Goal: Transaction & Acquisition: Purchase product/service

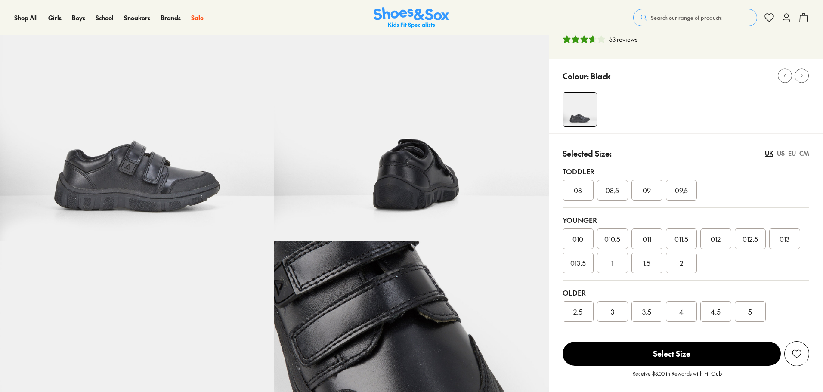
select select "*"
drag, startPoint x: 719, startPoint y: 314, endPoint x: 711, endPoint y: 336, distance: 22.9
click at [719, 314] on span "4.5" at bounding box center [716, 312] width 10 height 10
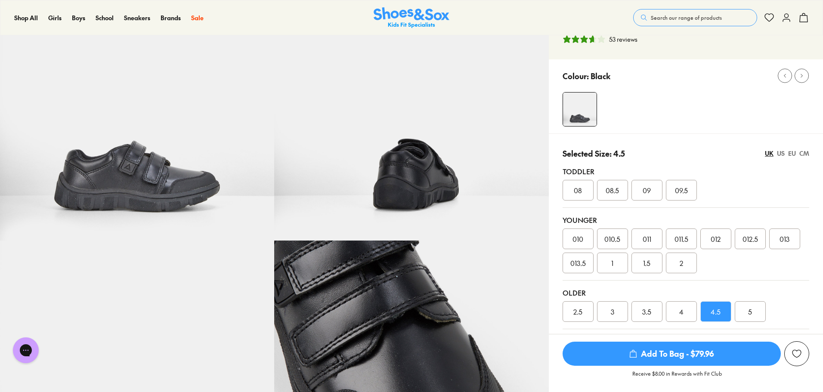
click at [695, 361] on span "Add To Bag - $79.96" at bounding box center [672, 354] width 218 height 24
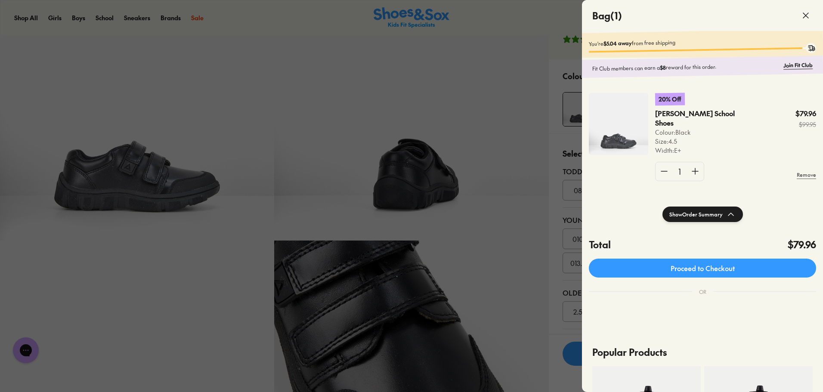
click at [520, 110] on div at bounding box center [411, 196] width 823 height 392
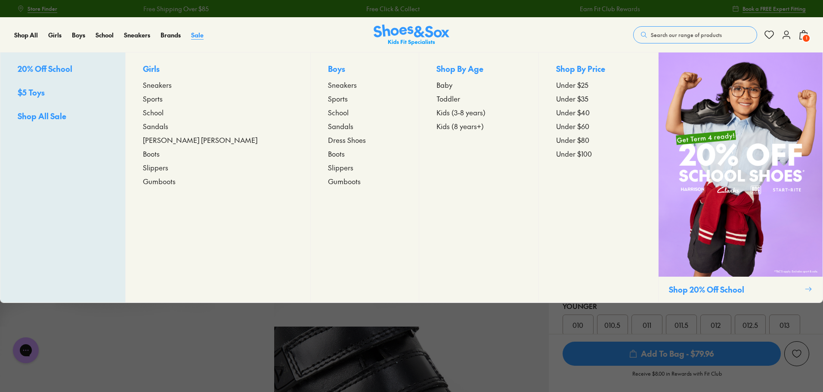
click at [199, 34] on span "Sale" at bounding box center [197, 35] width 12 height 9
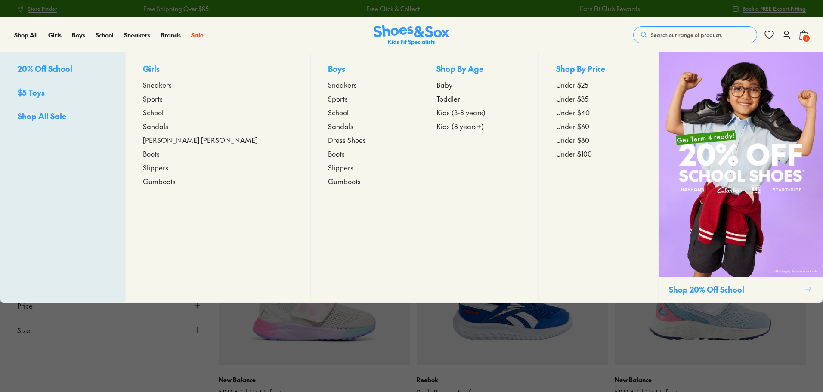
click at [437, 126] on span "Kids (8 years+)" at bounding box center [460, 126] width 47 height 10
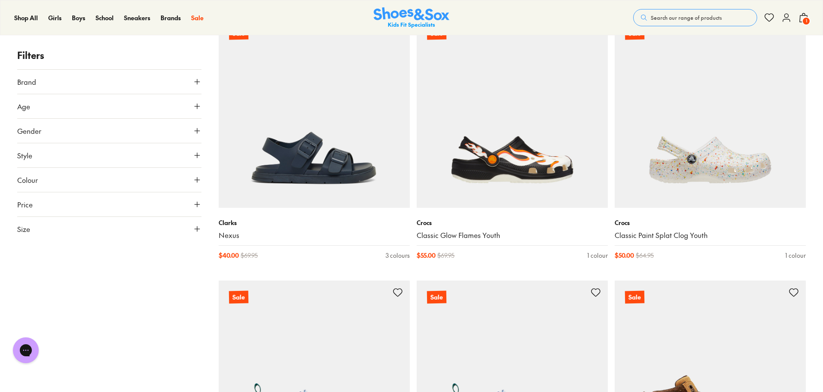
scroll to position [301, 0]
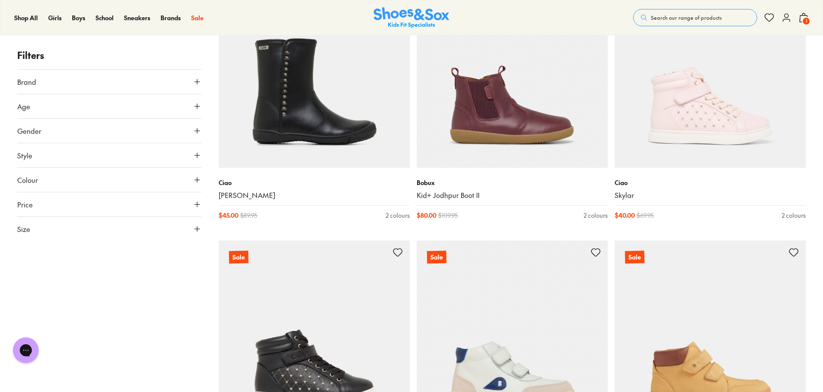
scroll to position [2928, 0]
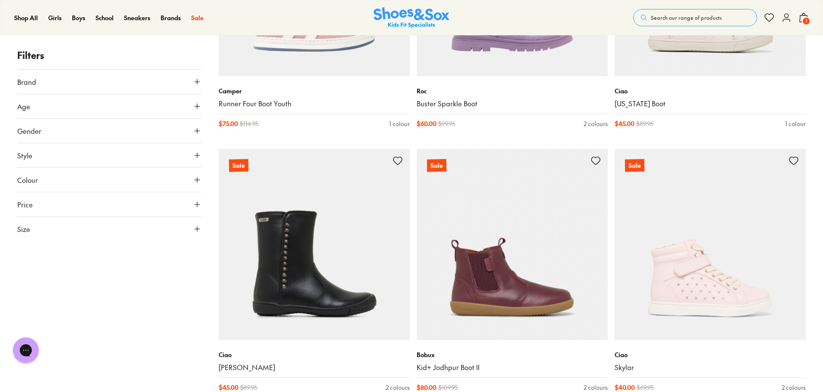
click at [172, 130] on button "Gender" at bounding box center [109, 131] width 184 height 24
click at [136, 156] on label "Boys" at bounding box center [131, 156] width 45 height 16
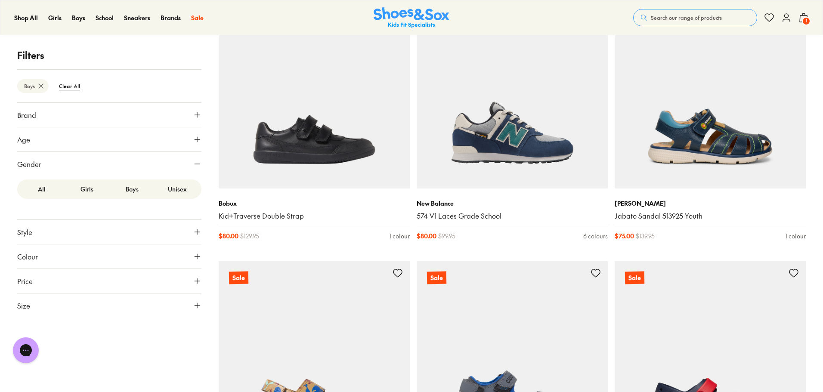
scroll to position [2067, 0]
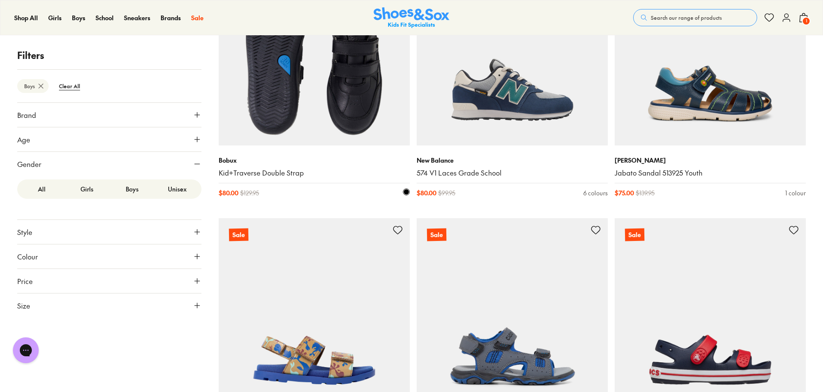
click at [250, 173] on link "Kid+Traverse Double Strap" at bounding box center [314, 172] width 191 height 9
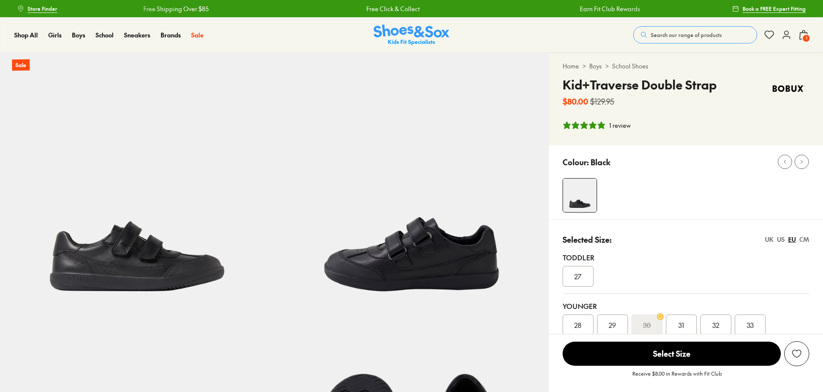
select select "*"
click at [228, 165] on img at bounding box center [137, 190] width 274 height 274
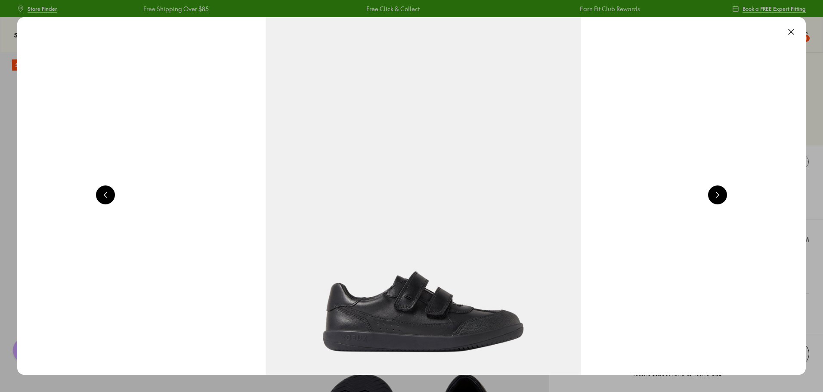
click at [364, 109] on img at bounding box center [424, 195] width 870 height 394
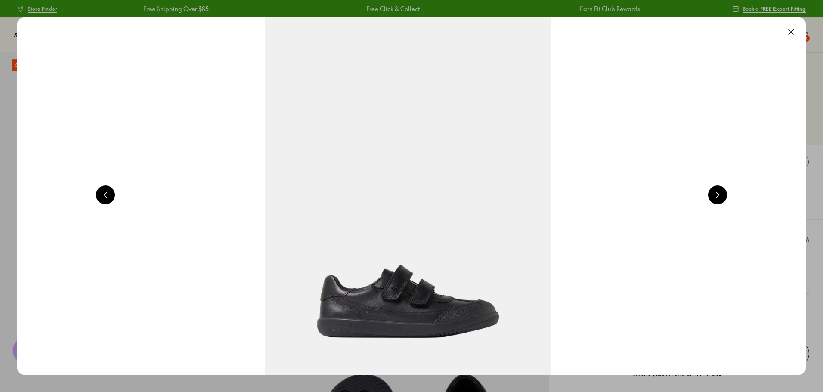
click at [650, 228] on img at bounding box center [408, 196] width 789 height 358
click at [794, 32] on button at bounding box center [791, 31] width 19 height 19
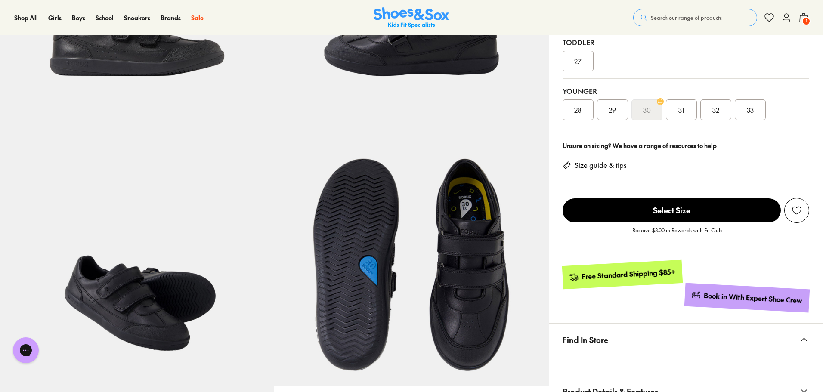
scroll to position [0, 0]
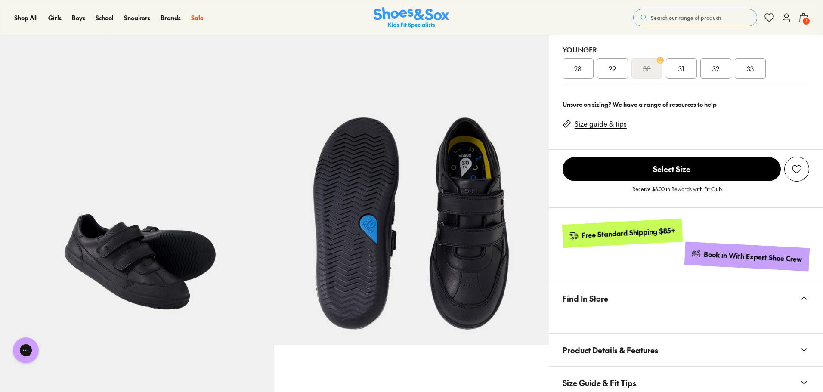
scroll to position [258, 0]
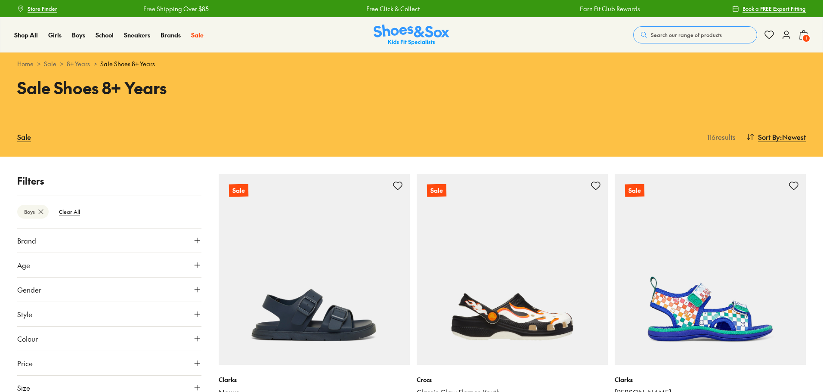
click at [174, 263] on button "Age" at bounding box center [109, 265] width 184 height 24
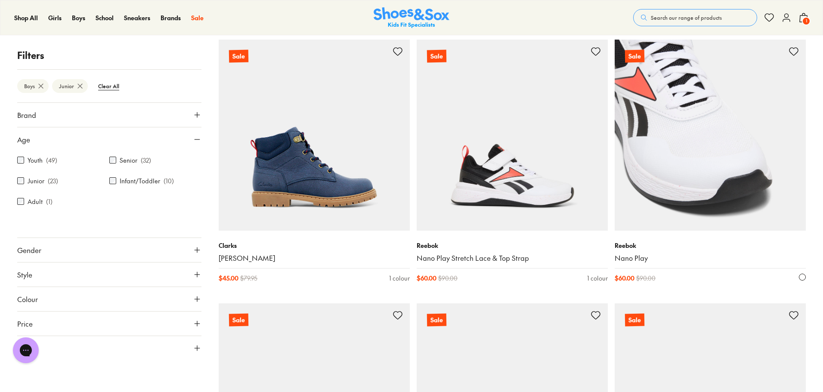
scroll to position [1405, 0]
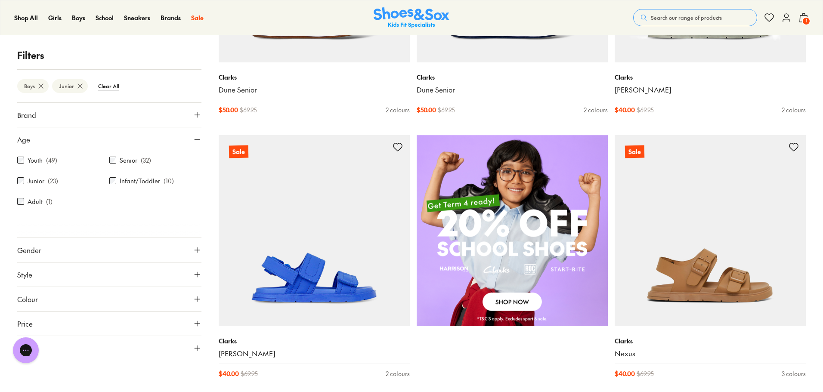
scroll to position [501, 0]
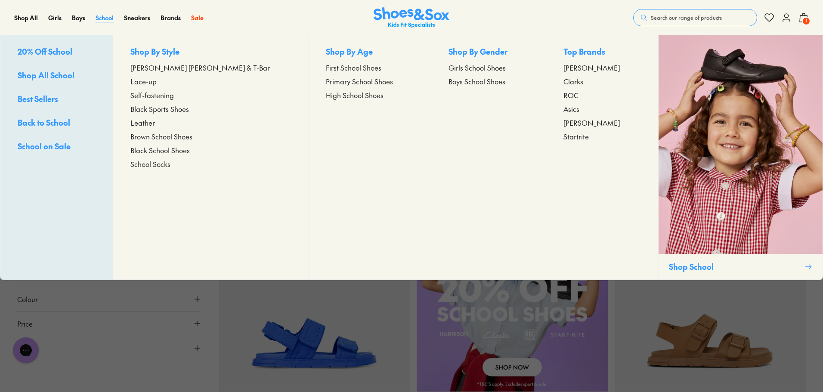
click at [104, 15] on span "School" at bounding box center [105, 17] width 18 height 9
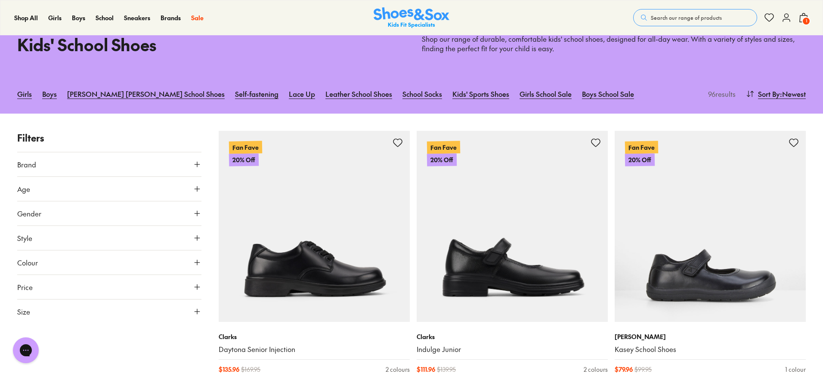
click at [116, 189] on button "Age" at bounding box center [109, 189] width 184 height 24
click at [127, 284] on button "Gender" at bounding box center [109, 279] width 184 height 24
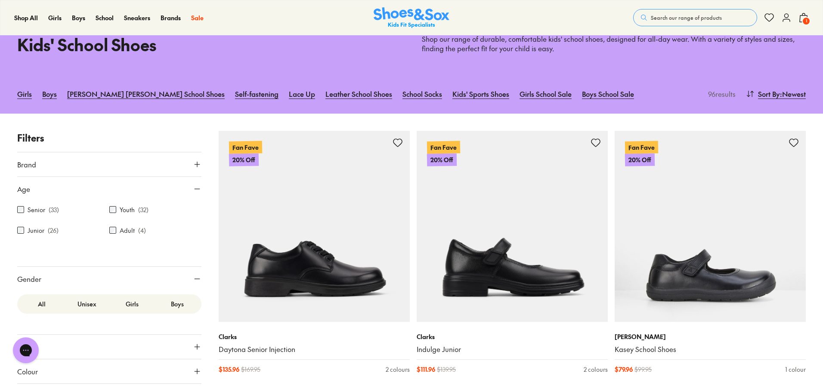
click at [177, 306] on label "Boys" at bounding box center [177, 304] width 45 height 16
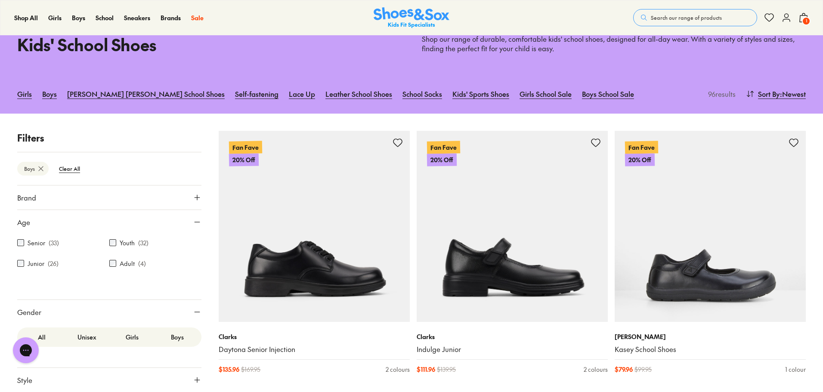
scroll to position [114, 0]
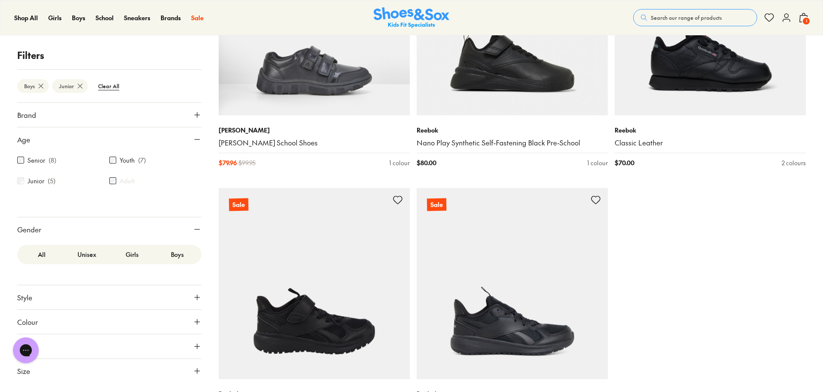
scroll to position [172, 0]
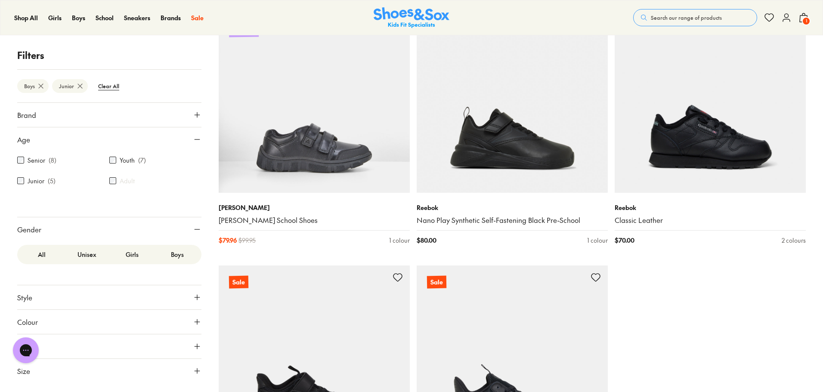
click at [32, 158] on label "Senior" at bounding box center [37, 160] width 18 height 9
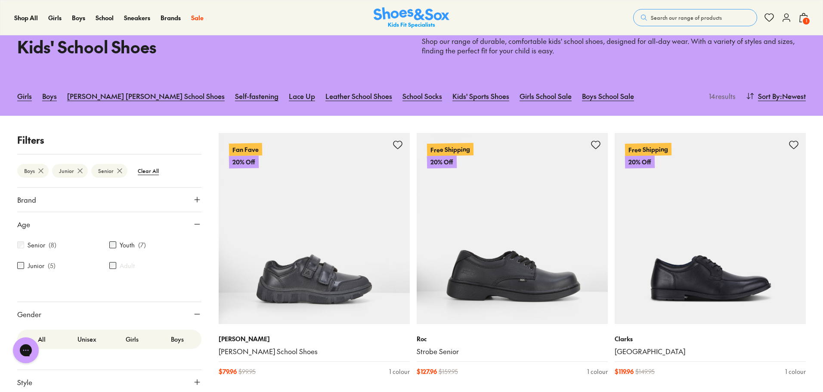
scroll to position [86, 0]
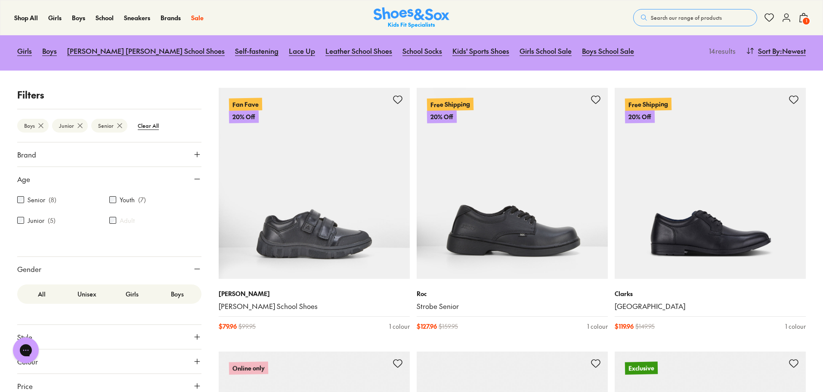
click at [24, 220] on div "Junior ( 5 )" at bounding box center [63, 220] width 92 height 10
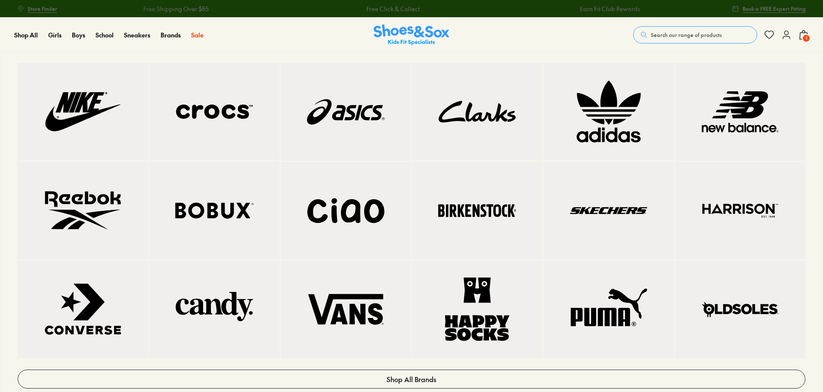
click at [202, 215] on img at bounding box center [214, 210] width 96 height 63
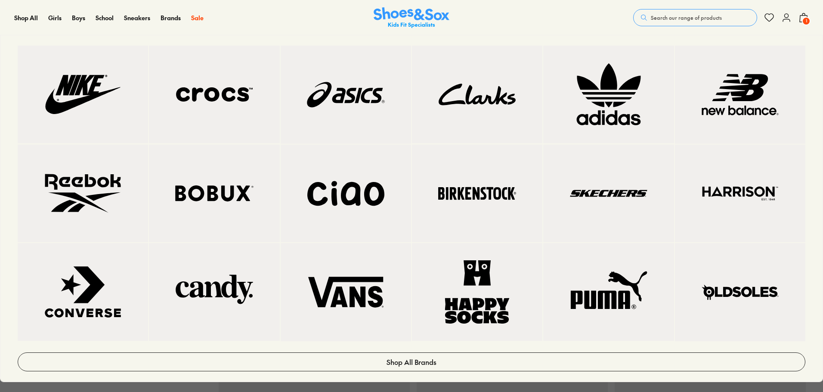
scroll to position [387, 0]
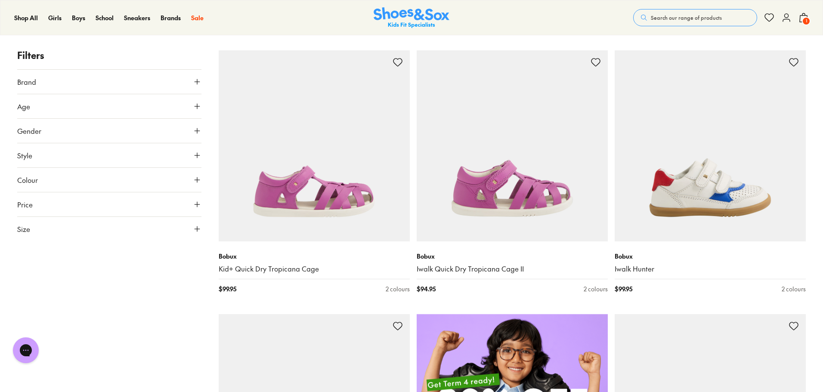
click at [80, 110] on button "Age" at bounding box center [109, 106] width 184 height 24
click at [126, 127] on label "Youth" at bounding box center [127, 127] width 15 height 9
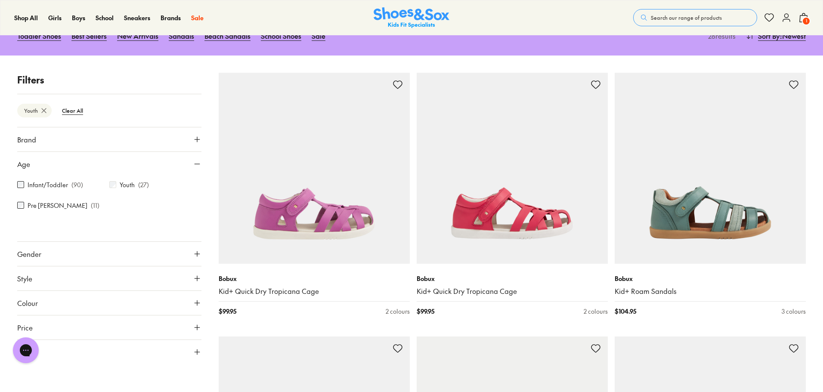
scroll to position [143, 0]
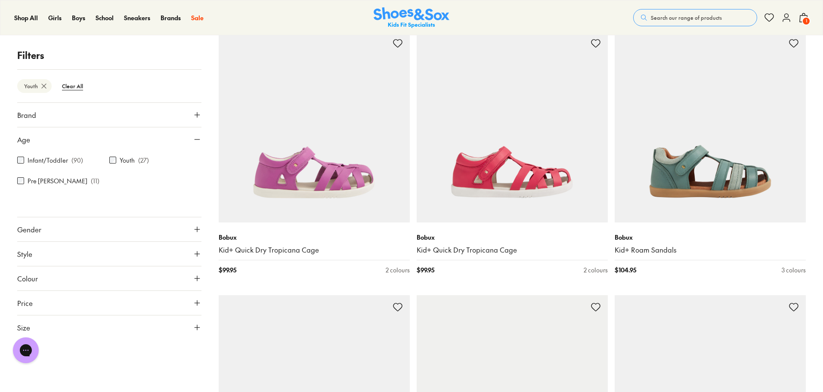
click at [83, 230] on button "Gender" at bounding box center [109, 229] width 184 height 24
click at [100, 254] on label "Boys" at bounding box center [86, 255] width 45 height 16
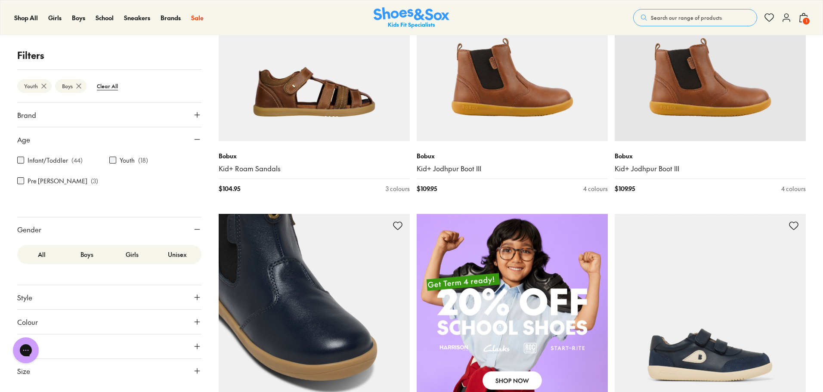
scroll to position [273, 0]
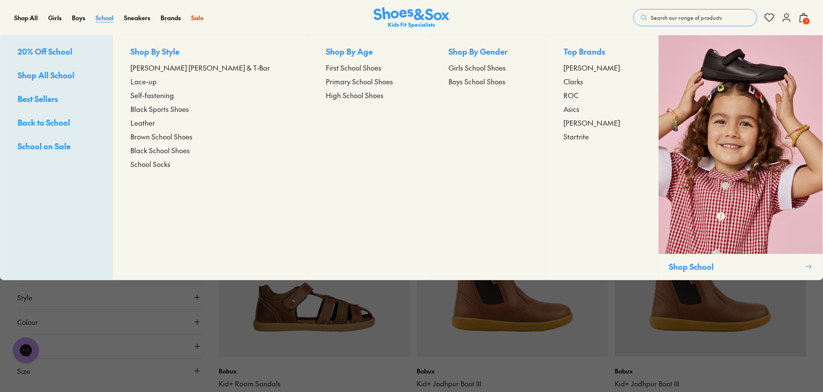
click at [108, 17] on span "School" at bounding box center [105, 17] width 18 height 9
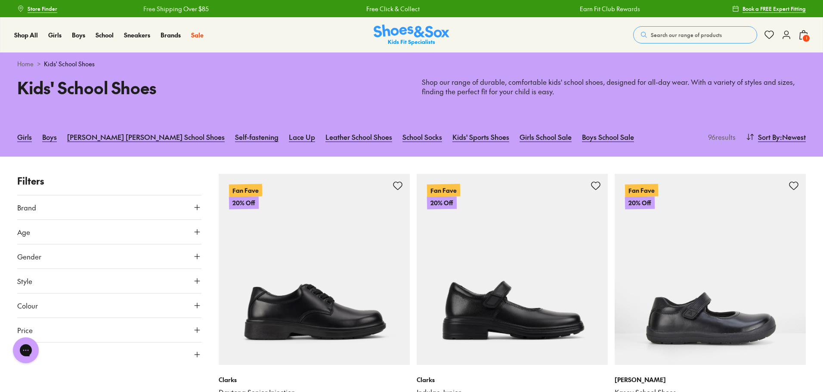
click at [325, 81] on h1 "Kids' School Shoes" at bounding box center [209, 87] width 384 height 25
click at [318, 80] on h1 "Kids' School Shoes" at bounding box center [209, 87] width 384 height 25
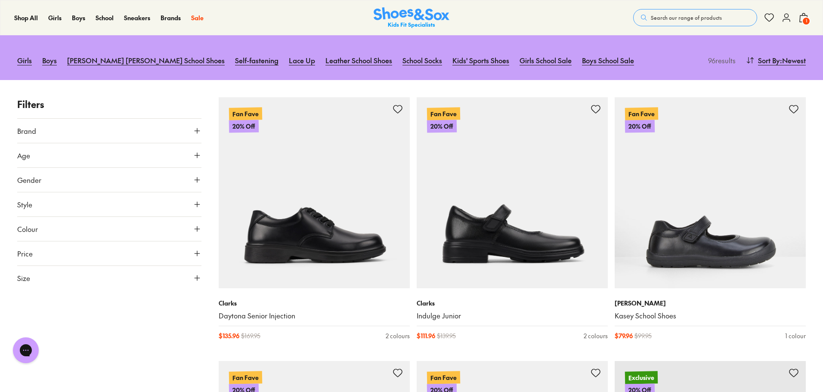
scroll to position [172, 0]
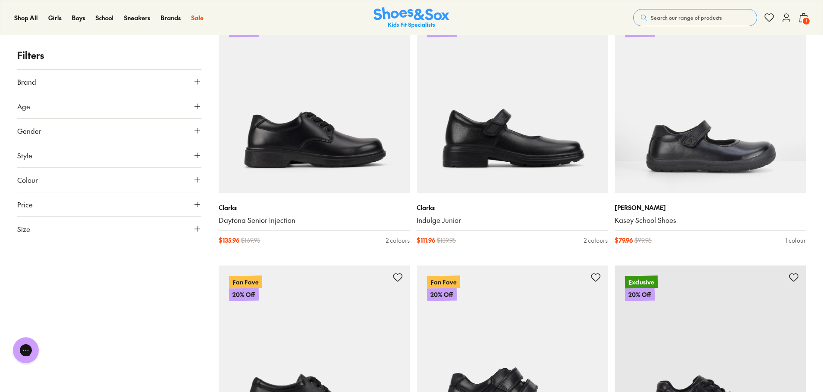
click at [70, 133] on button "Gender" at bounding box center [109, 131] width 184 height 24
click at [177, 160] on label "Boys" at bounding box center [177, 156] width 45 height 16
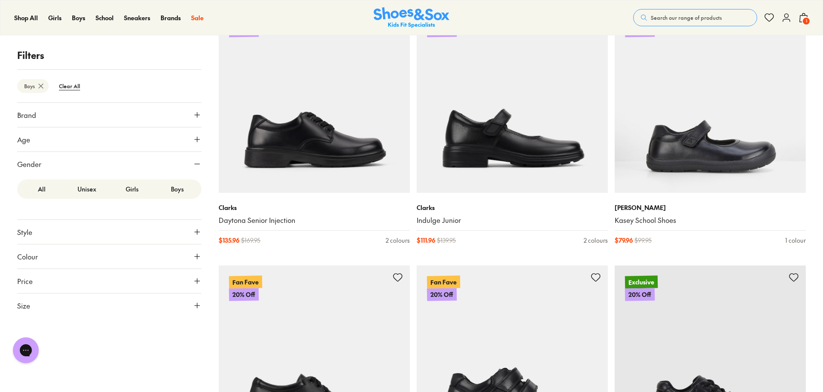
scroll to position [37, 0]
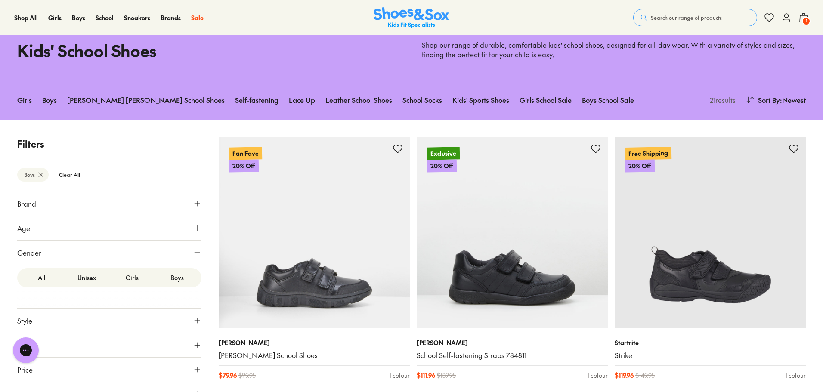
click at [118, 229] on button "Age" at bounding box center [109, 228] width 184 height 24
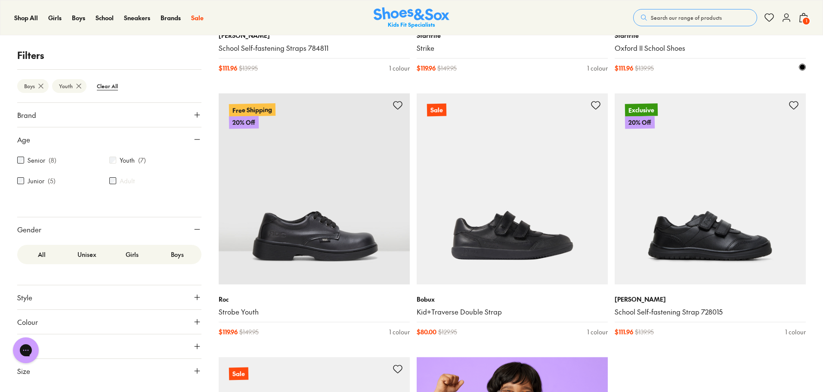
scroll to position [425, 0]
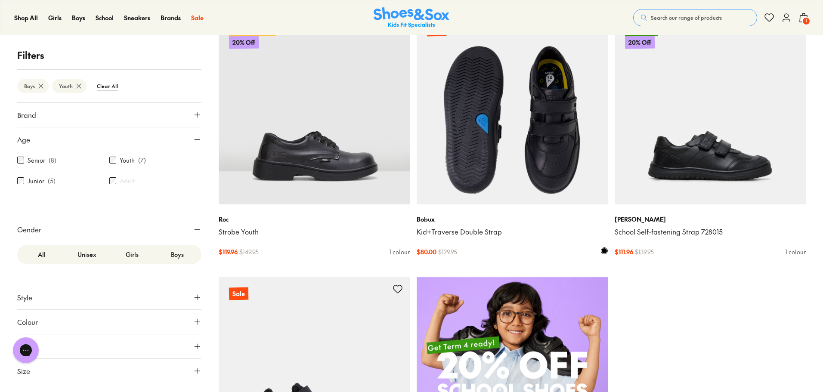
click at [502, 160] on img at bounding box center [512, 108] width 191 height 191
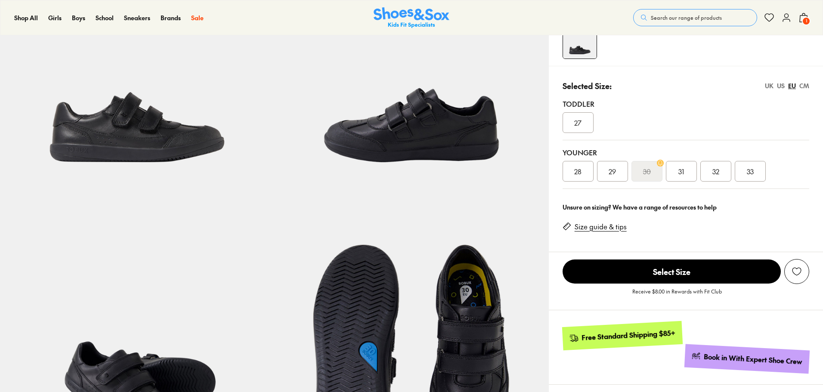
select select "*"
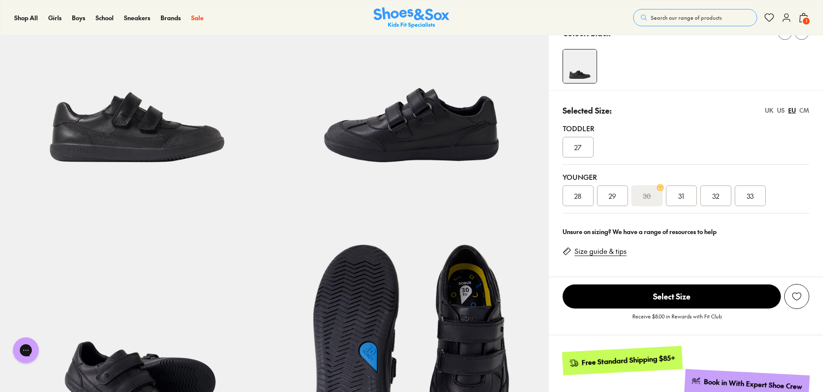
click at [774, 112] on div "UK US EU CM" at bounding box center [787, 110] width 44 height 9
click at [768, 110] on div "UK" at bounding box center [769, 110] width 9 height 9
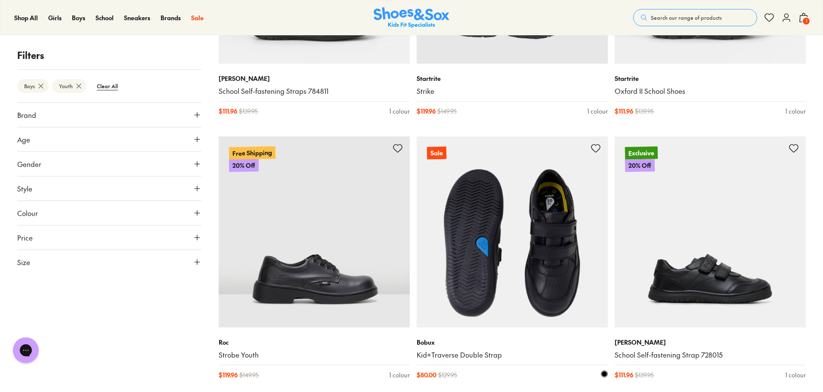
scroll to position [344, 0]
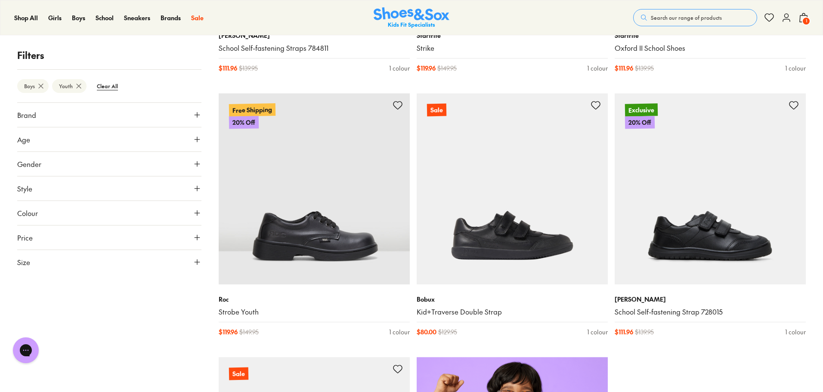
click at [77, 144] on button "Age" at bounding box center [109, 139] width 184 height 24
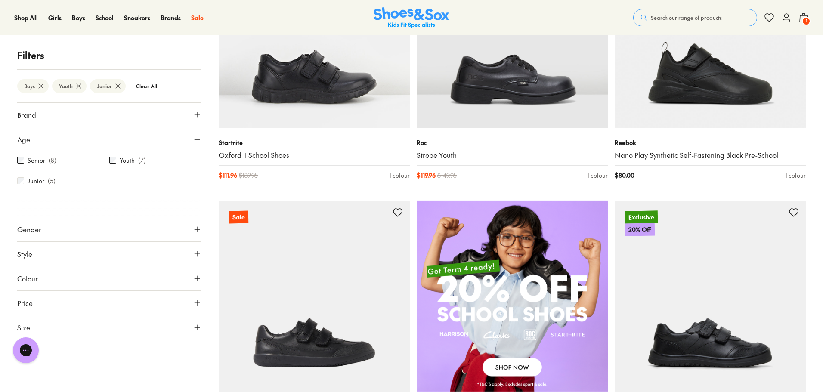
scroll to position [372, 0]
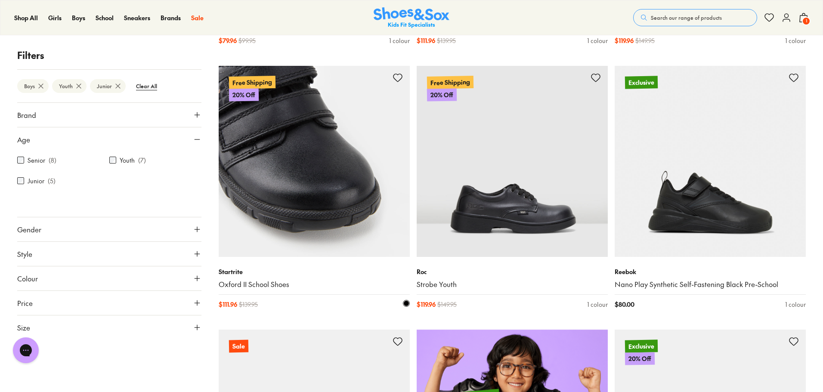
click at [299, 183] on img at bounding box center [314, 161] width 191 height 191
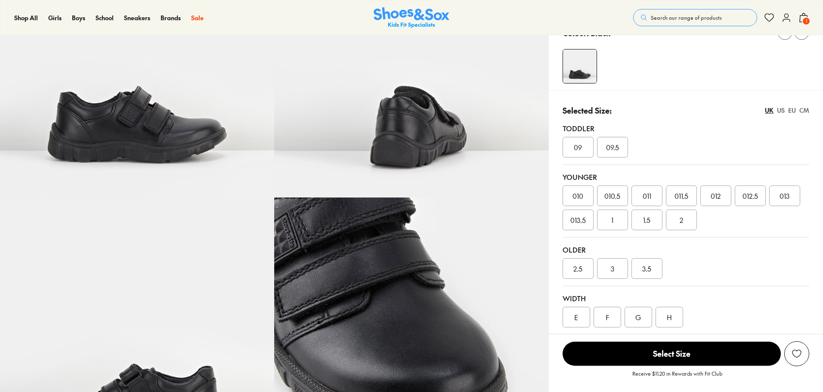
select select "*"
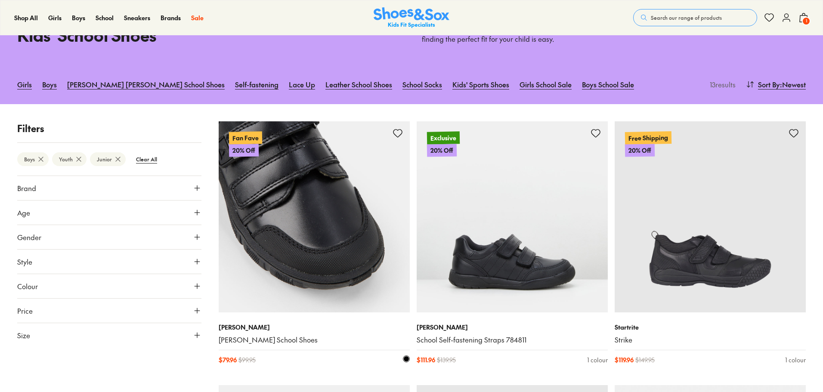
click at [301, 242] on img at bounding box center [314, 216] width 191 height 191
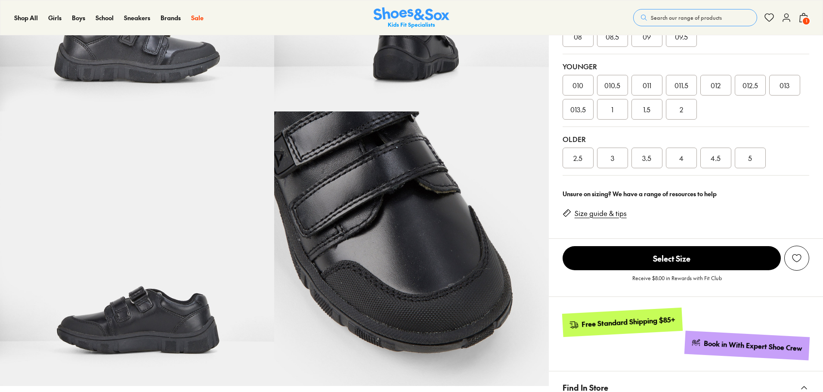
select select "*"
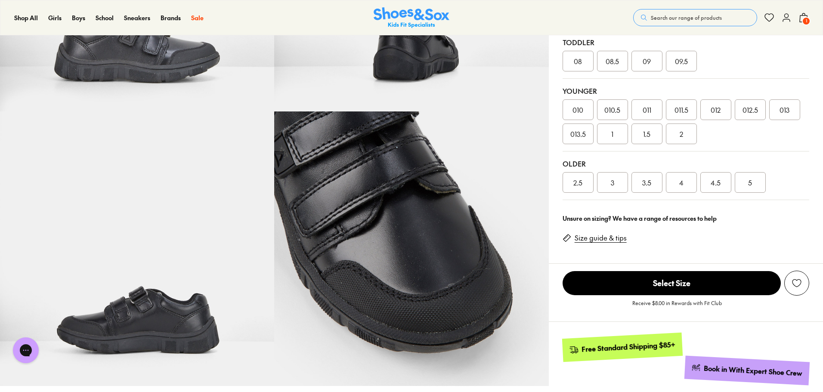
click at [804, 22] on span "1" at bounding box center [806, 21] width 9 height 9
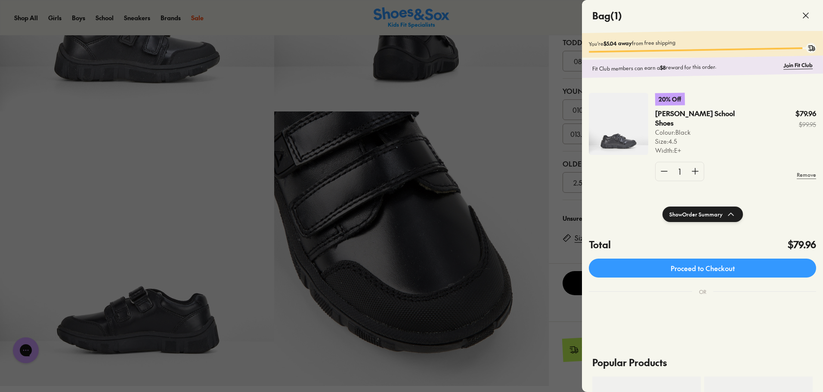
click at [558, 211] on div at bounding box center [411, 196] width 823 height 392
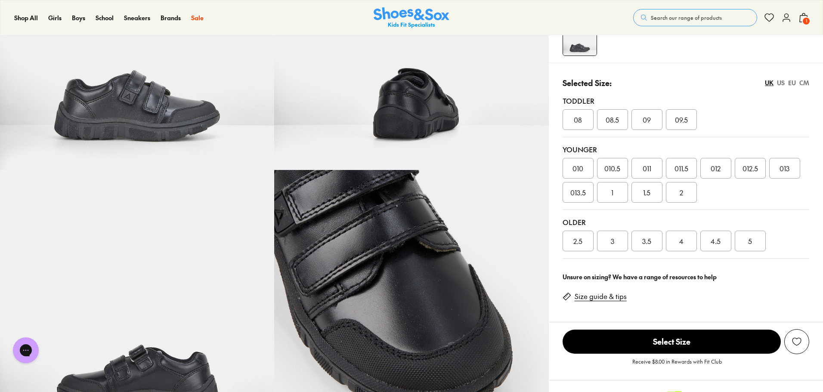
scroll to position [86, 0]
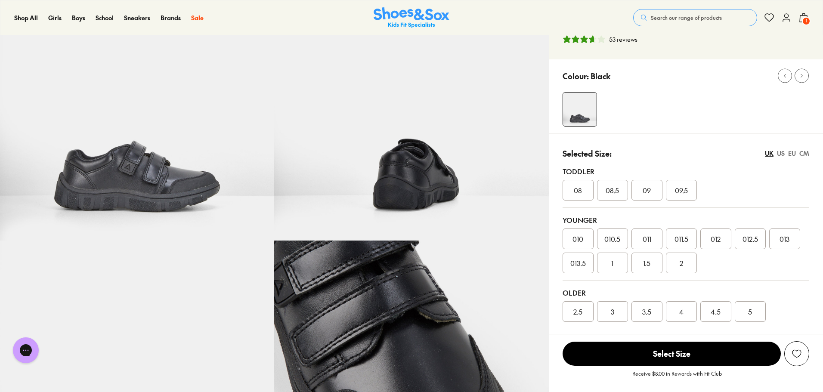
click at [682, 313] on span "4" at bounding box center [681, 312] width 4 height 10
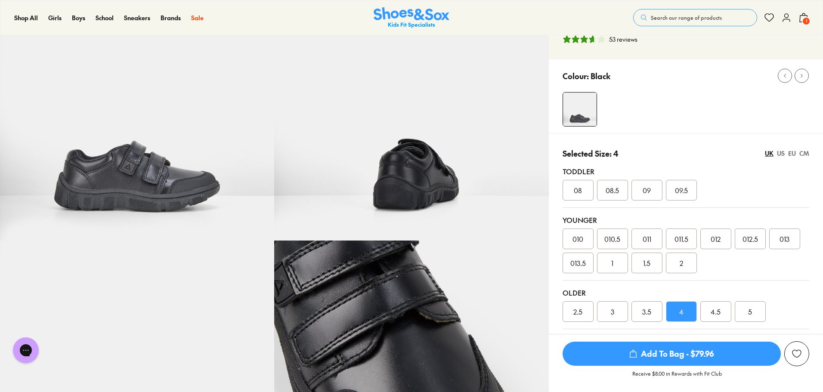
click at [680, 356] on span "Add To Bag - $79.96" at bounding box center [672, 354] width 218 height 24
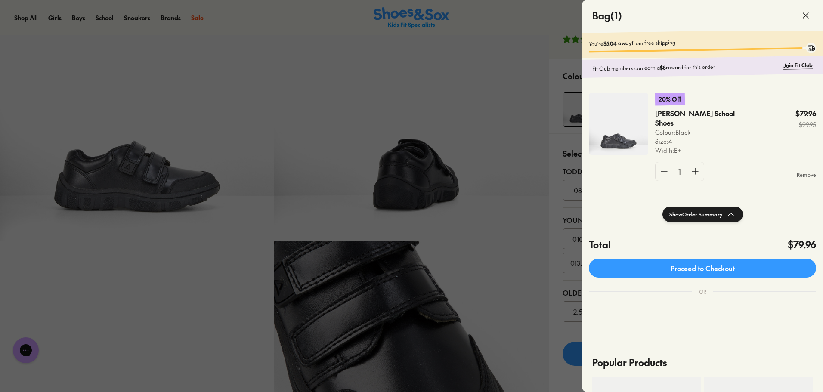
click at [558, 210] on div at bounding box center [411, 196] width 823 height 392
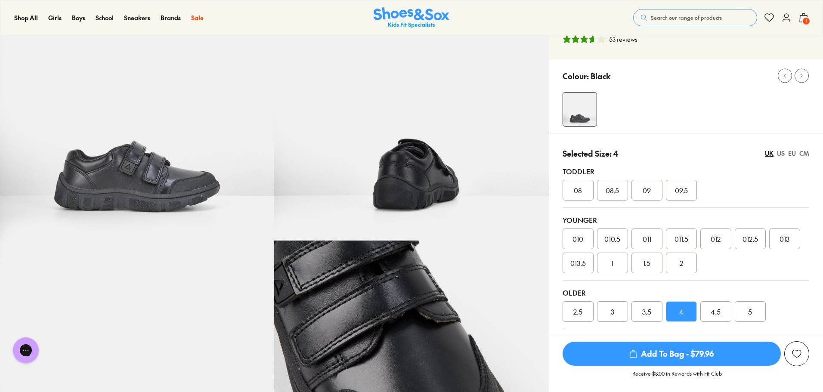
click at [749, 311] on span "5" at bounding box center [750, 312] width 4 height 10
click at [677, 353] on span "Add To Bag - $79.96" at bounding box center [672, 354] width 218 height 24
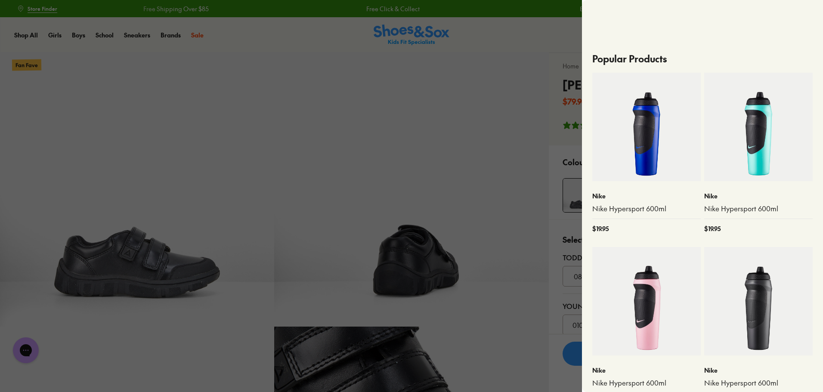
scroll to position [401, 0]
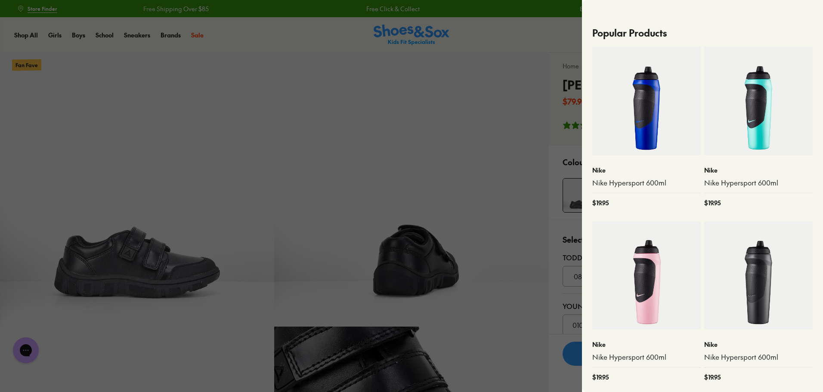
click at [650, 118] on img at bounding box center [646, 101] width 108 height 108
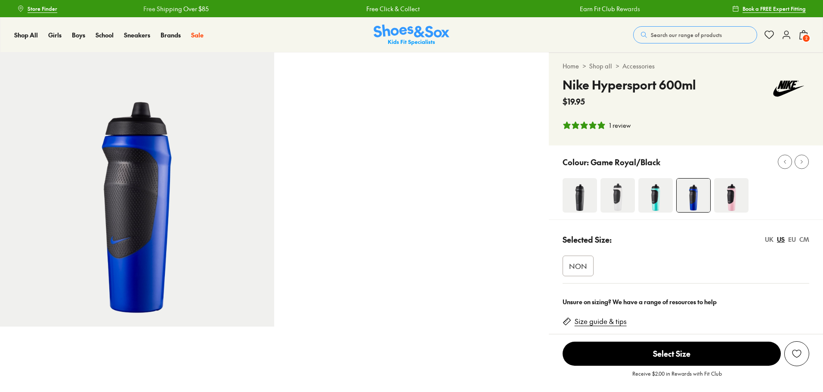
select select "*"
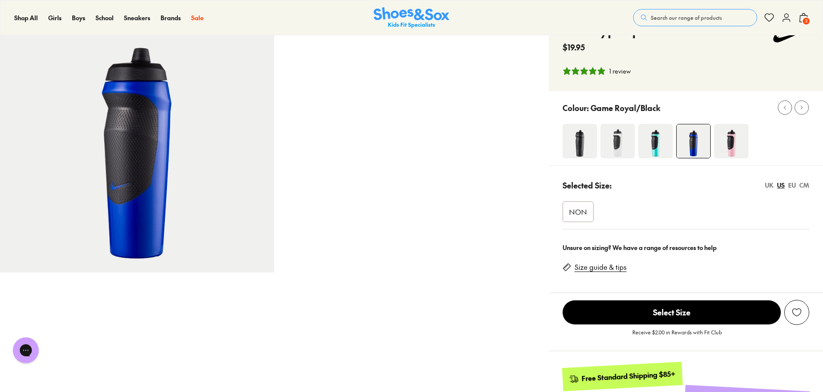
scroll to position [129, 0]
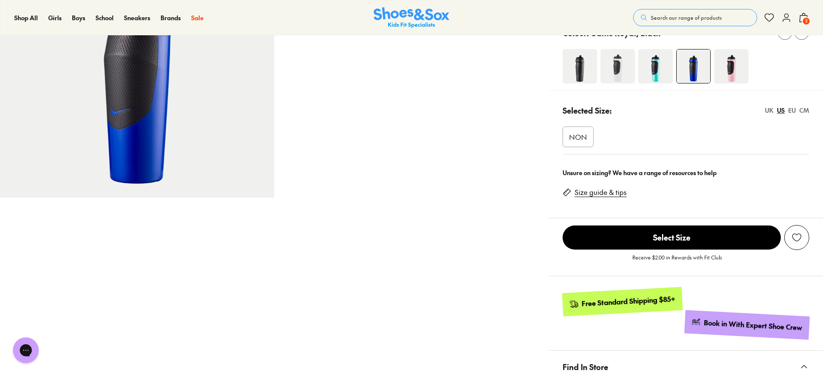
click at [673, 241] on span "Select Size" at bounding box center [672, 238] width 218 height 24
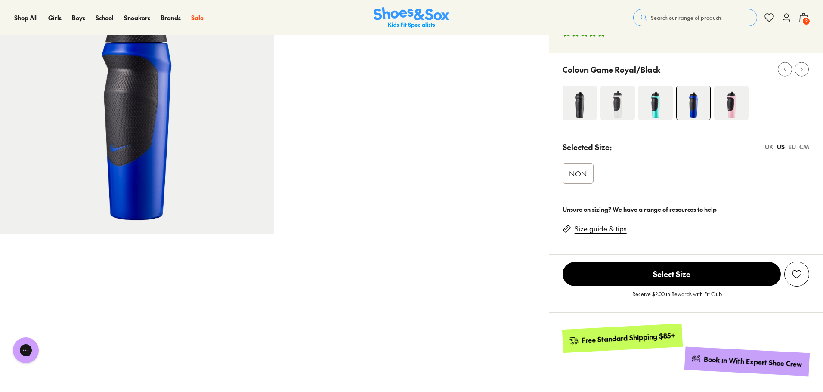
scroll to position [82, 0]
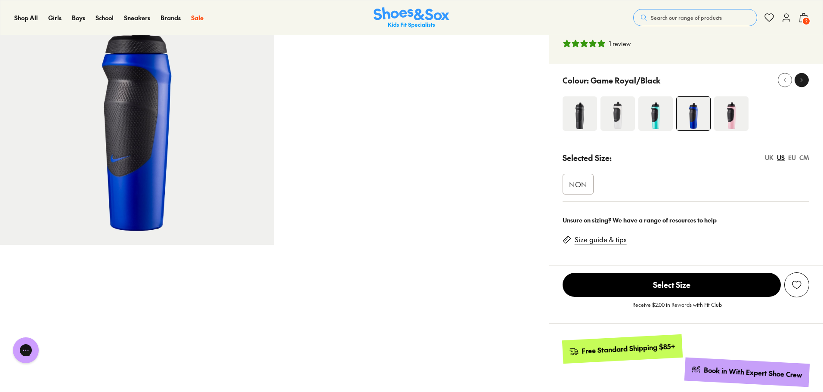
click at [804, 80] on icon at bounding box center [802, 80] width 6 height 6
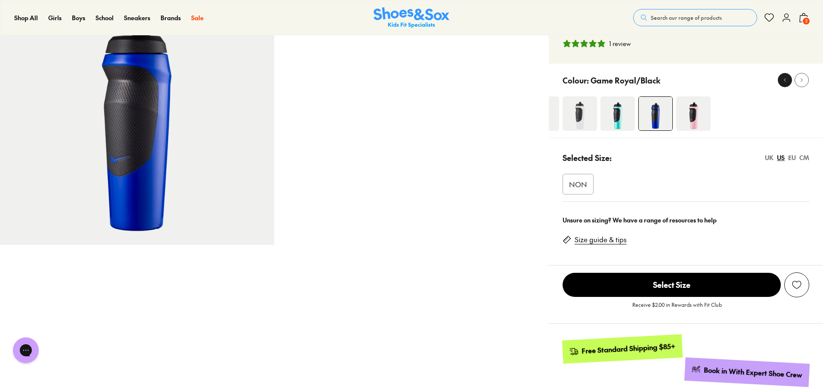
click at [784, 78] on icon at bounding box center [785, 80] width 6 height 6
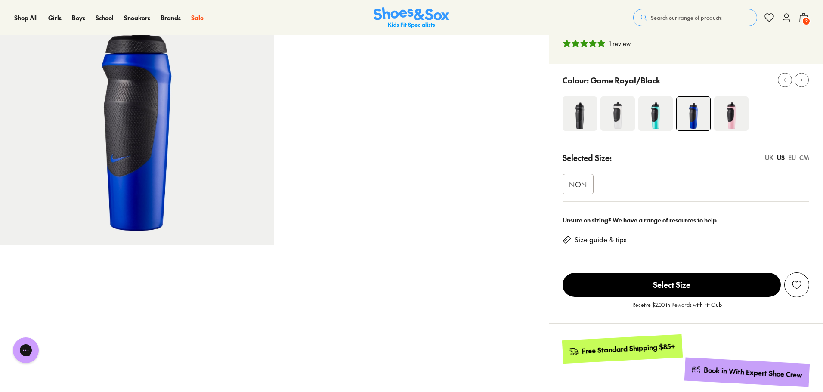
click at [707, 287] on span "Select Size" at bounding box center [672, 285] width 218 height 24
click at [583, 181] on span "NON" at bounding box center [578, 184] width 18 height 10
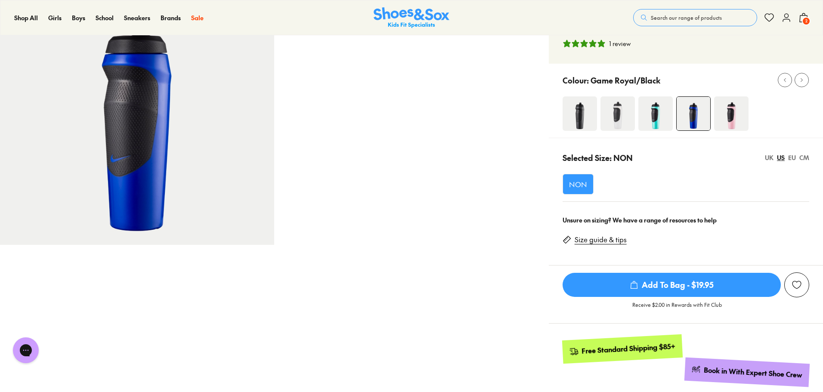
click at [666, 283] on span "Add To Bag - $19.95" at bounding box center [672, 285] width 218 height 24
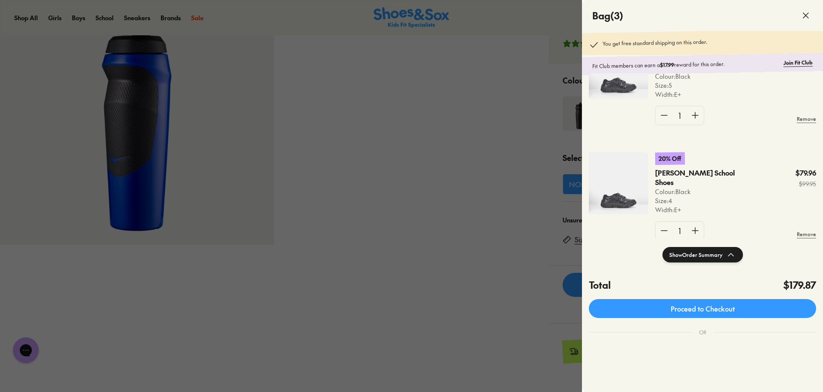
scroll to position [166, 0]
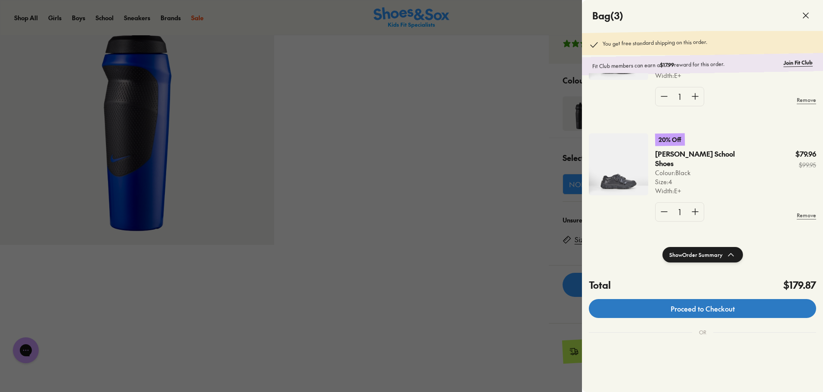
click at [701, 307] on link "Proceed to Checkout" at bounding box center [702, 308] width 227 height 19
